Goal: Find specific page/section: Find specific page/section

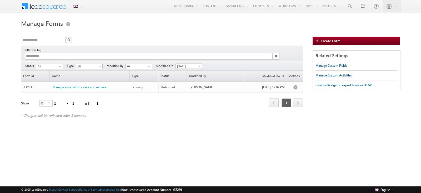
click at [147, 33] on div "**********" at bounding box center [210, 70] width 379 height 105
